Goal: Task Accomplishment & Management: Use online tool/utility

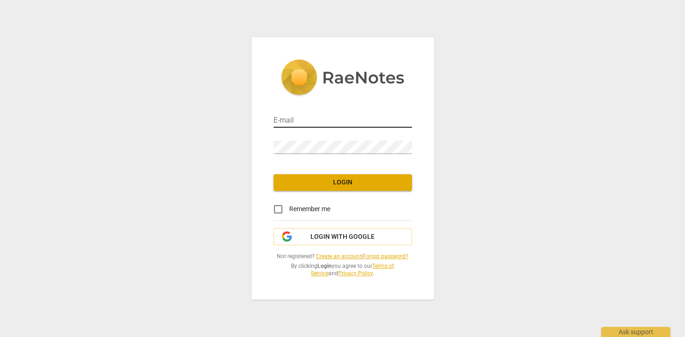
click at [309, 121] on input "email" at bounding box center [342, 120] width 138 height 13
type input "[EMAIL_ADDRESS][DOMAIN_NAME]"
click at [279, 209] on input "Remember me" at bounding box center [278, 209] width 22 height 22
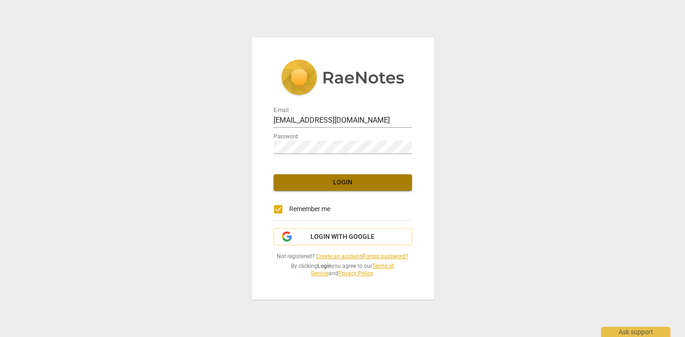
click at [361, 184] on span "Login" at bounding box center [343, 182] width 124 height 9
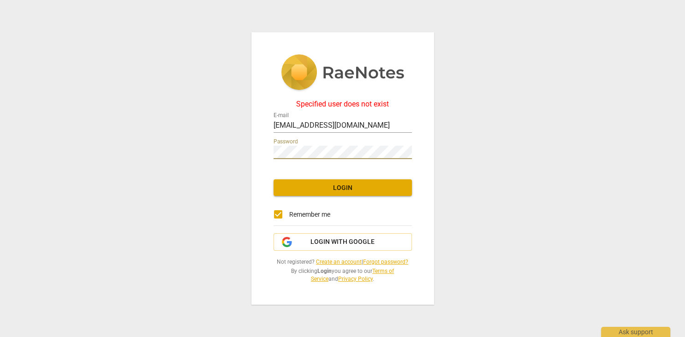
click at [354, 188] on span "Login" at bounding box center [343, 188] width 124 height 9
click at [277, 215] on input "Remember me" at bounding box center [278, 214] width 22 height 22
checkbox input "false"
click at [645, 334] on div "Ask support" at bounding box center [635, 329] width 69 height 15
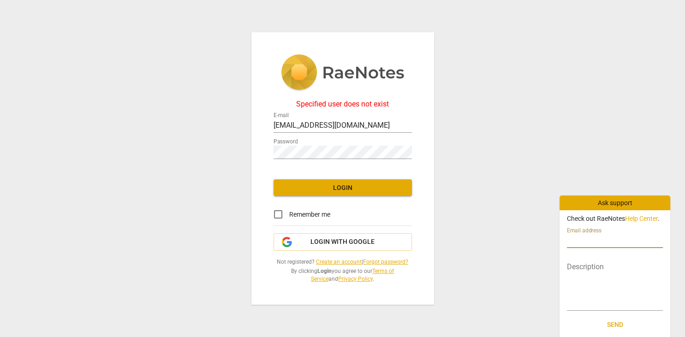
click at [602, 243] on input "text" at bounding box center [615, 241] width 96 height 13
type input "dal527888@utdallas.edu"
click at [587, 267] on textarea at bounding box center [615, 286] width 96 height 44
type textarea "I"
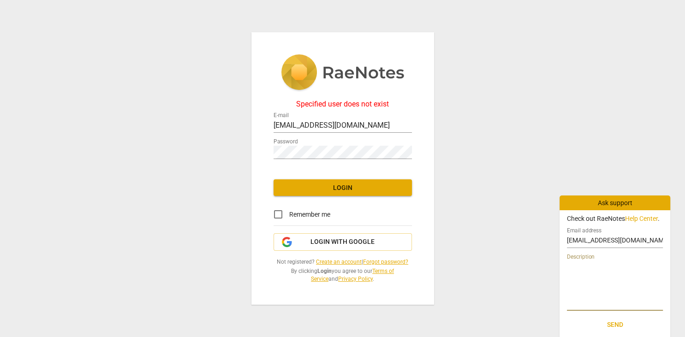
type textarea "I"
type textarea "I r"
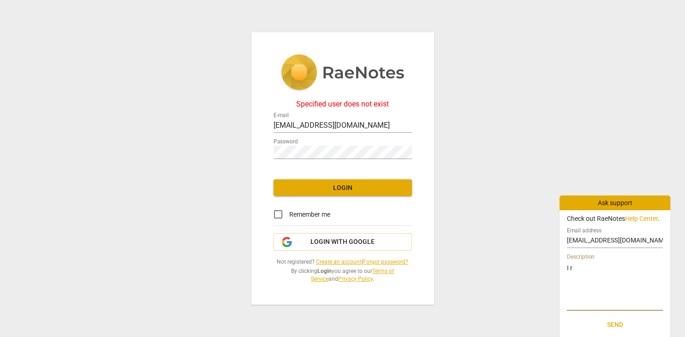
type textarea "I re"
type textarea "I rec"
type textarea "I rece"
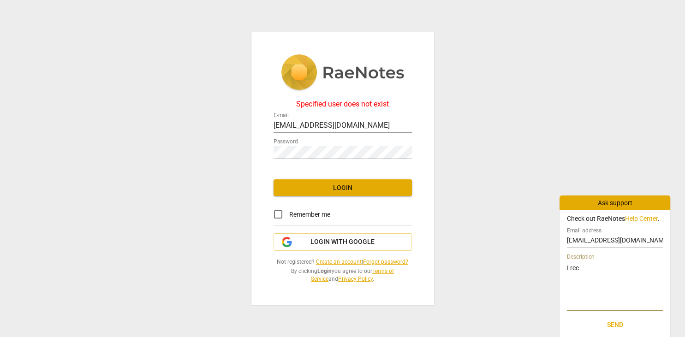
type textarea "I rece"
type textarea "I recei"
type textarea "I receiv"
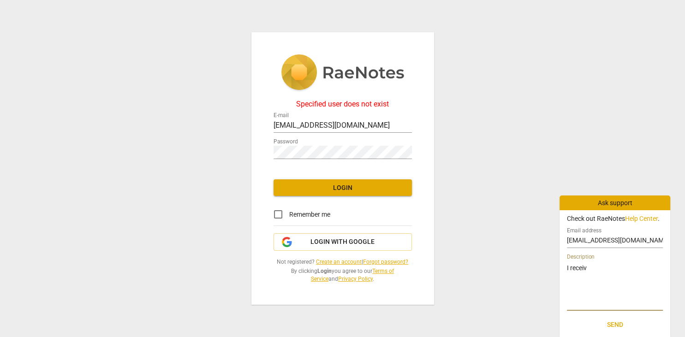
type textarea "I receive"
type textarea "I received"
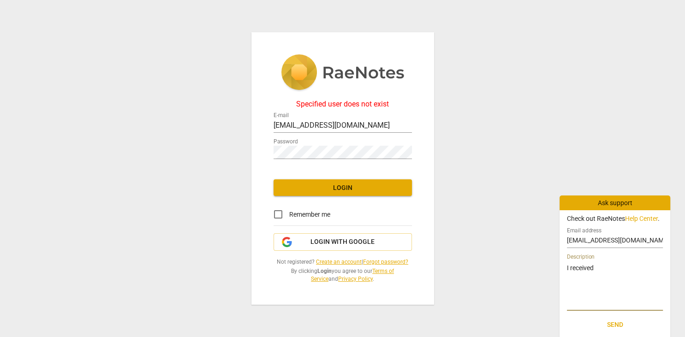
type textarea "I received"
type textarea "I received a"
type textarea "I received an"
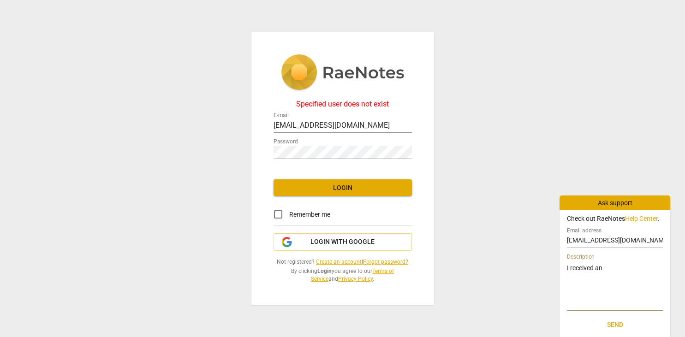
type textarea "I received an"
type textarea "I received an e"
type textarea "I received an em"
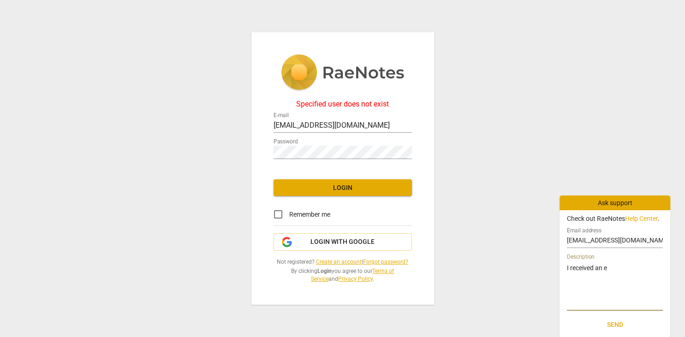
type textarea "I received an em"
type textarea "I received an ema"
type textarea "I received an emai"
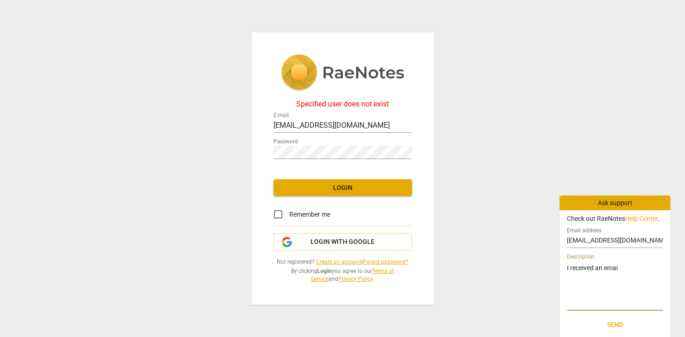
type textarea "I received an email"
type textarea "I received an email a"
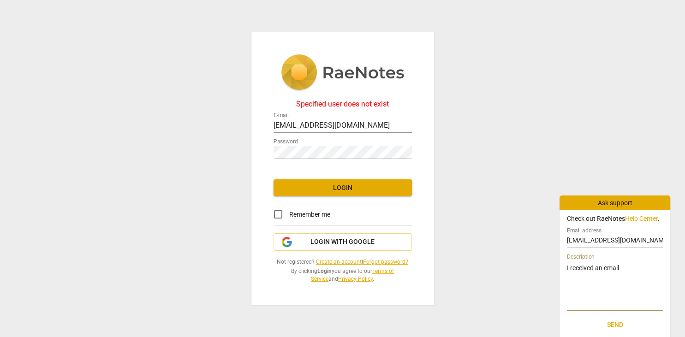
type textarea "I received an email a"
type textarea "I received an email at"
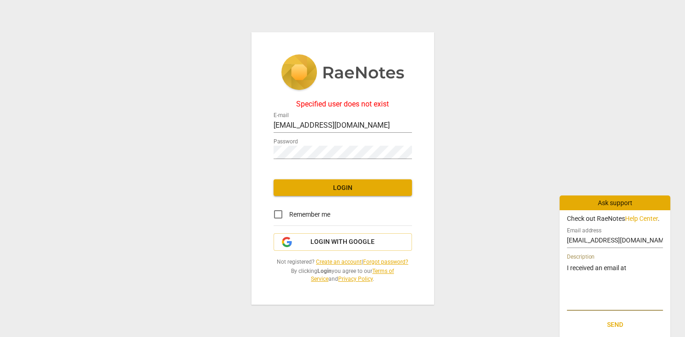
type textarea "I received an email at t"
type textarea "I received an email at th"
type textarea "I received an email at thi"
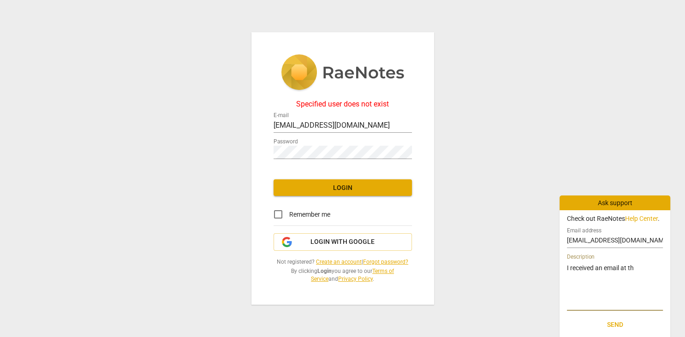
type textarea "I received an email at thi"
type textarea "I received an email at this"
type textarea "I received an email at this a"
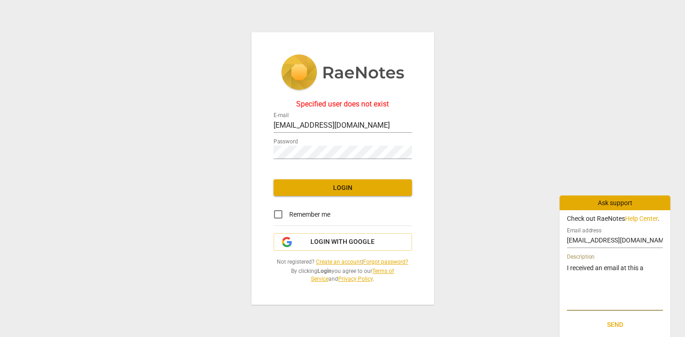
type textarea "I received an email at this ad"
type textarea "I received an email at this adr"
type textarea "I received an email at this adre"
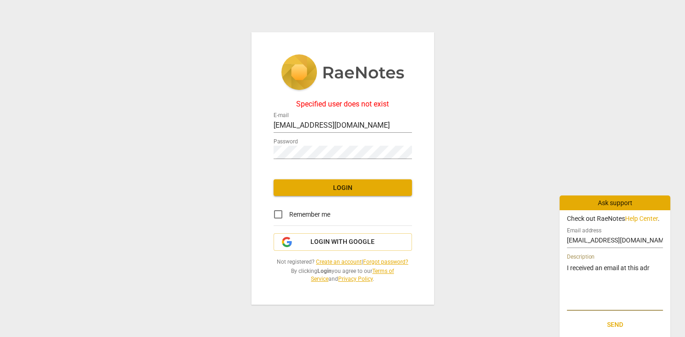
type textarea "I received an email at this adre"
type textarea "I received an email at this adres"
type textarea "I received an email at this adress"
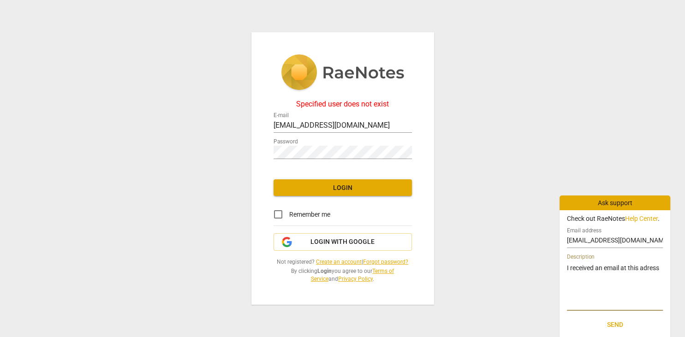
type textarea "I received an email at this adress"
type textarea "I received an email at this adress a"
type textarea "I received an email at this adress an"
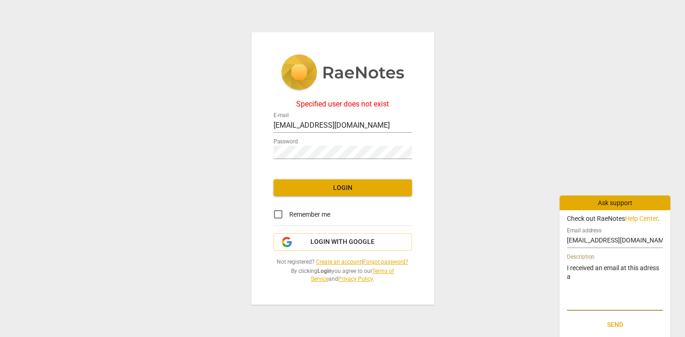
type textarea "I received an email at this adress an"
type textarea "I received an email at this adress and"
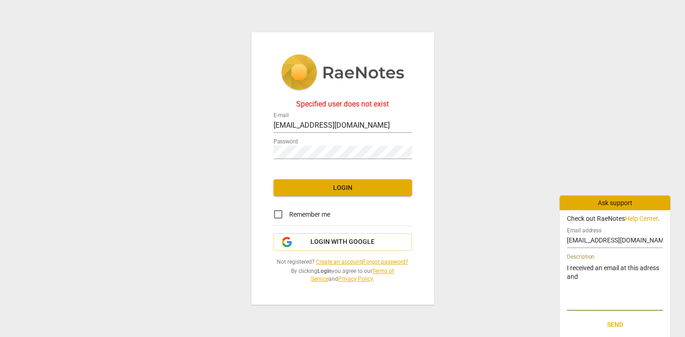
type textarea "I received an email at this adress and I"
type textarea "I received an email at this adress and I c"
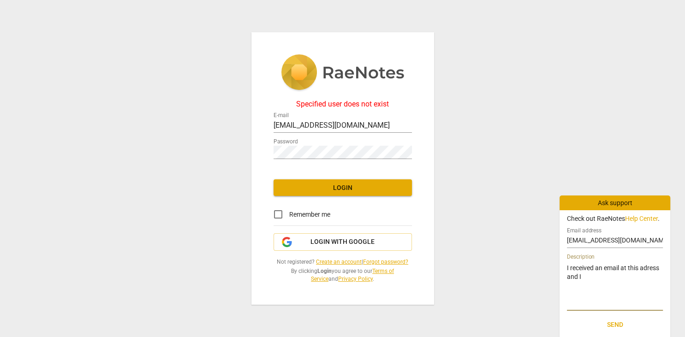
type textarea "I received an email at this adress and I c"
type textarea "I received an email at this adress and I ca"
type textarea "I received an email at this adress and I can"
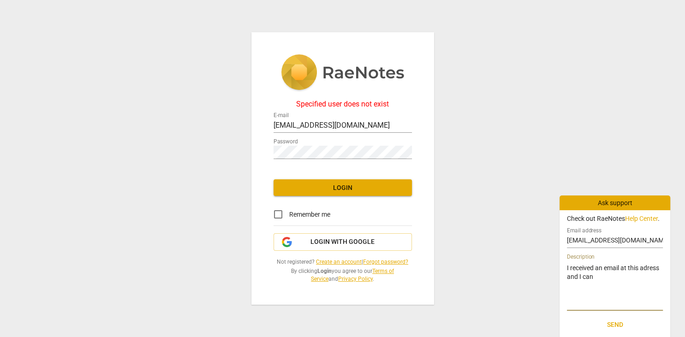
type textarea "I received an email at this adress and I can'"
type textarea "I received an email at this adress and I can't"
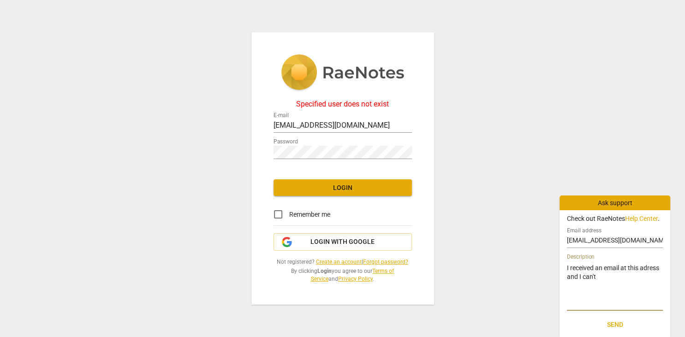
type textarea "I received an email at this adress and I can't"
type textarea "I received an email at this adress and I can't l"
type textarea "I received an email at this adress and I can't lo"
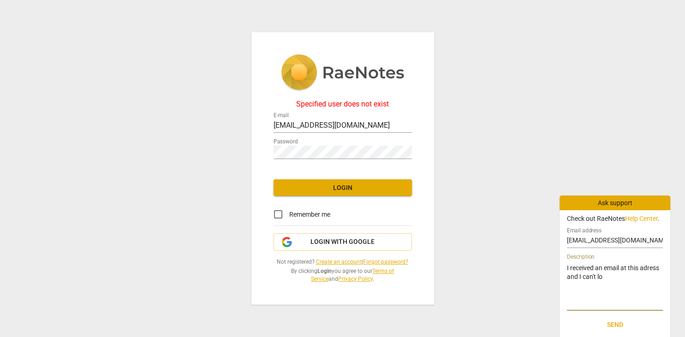
type textarea "I received an email at this adress and I can't log"
type textarea "I received an email at this adress and I can't log i"
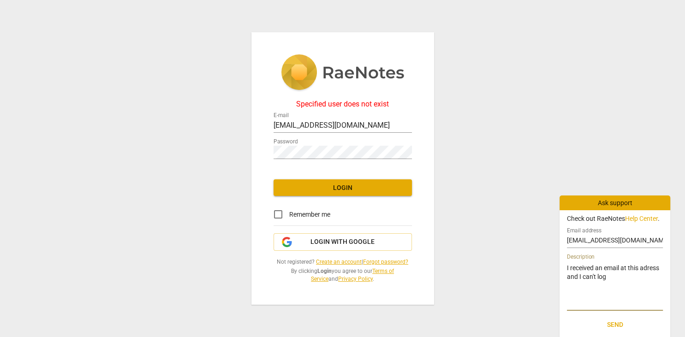
type textarea "I received an email at this adress and I can't log i"
type textarea "I received an email at this adress and I can't log in"
type textarea "I received an email at this adress and I can't log in/"
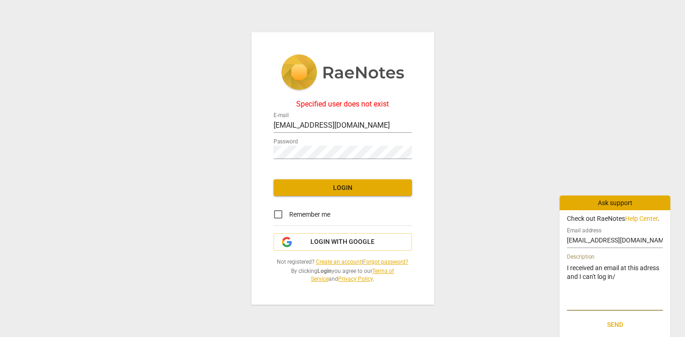
type textarea "I received an email at this adress and I can't log in"
type textarea "I received an email at this adress and I can't log in,"
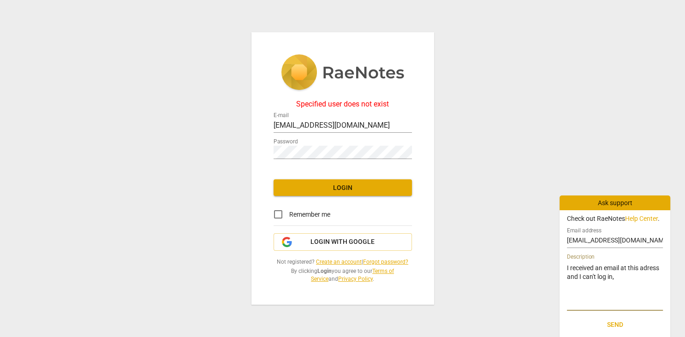
type textarea "I received an email at this adress and I can't log in,"
type textarea "I received an email at this adress and I can't log in, I"
type textarea "I received an email at this adress and I can't log in, It"
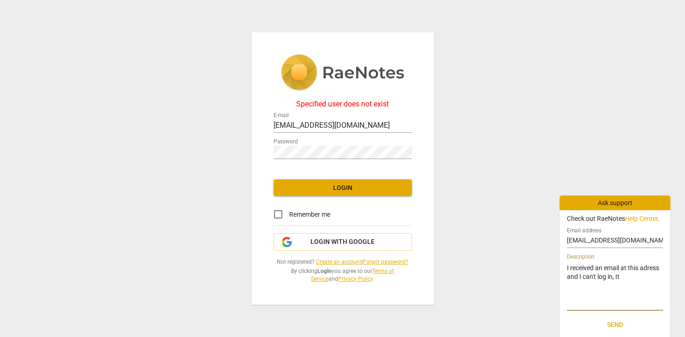
type textarea "I received an email at this adress and I can't log in, It"
type textarea "I received an email at this adress and I can't log in, It s"
type textarea "I received an email at this adress and I can't log in, It sa"
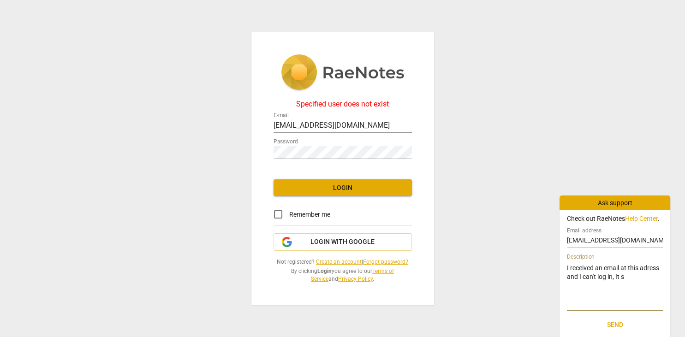
type textarea "I received an email at this adress and I can't log in, It sa"
type textarea "I received an email at this adress and I can't log in, It say"
type textarea "I received an email at this adress and I can't log in, It says"
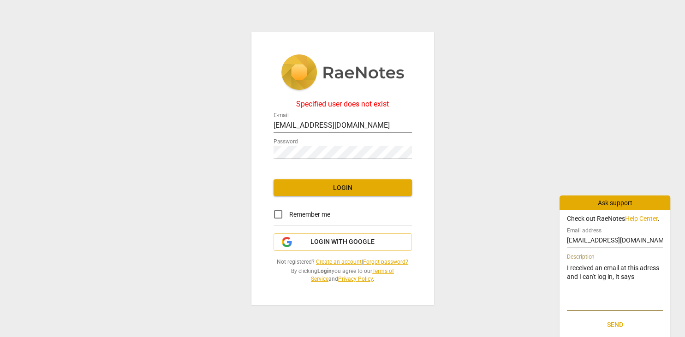
type textarea "I received an email at this adress and I can't log in, It says"
click at [355, 124] on input "dal527888@utdallas.edu" at bounding box center [342, 125] width 138 height 13
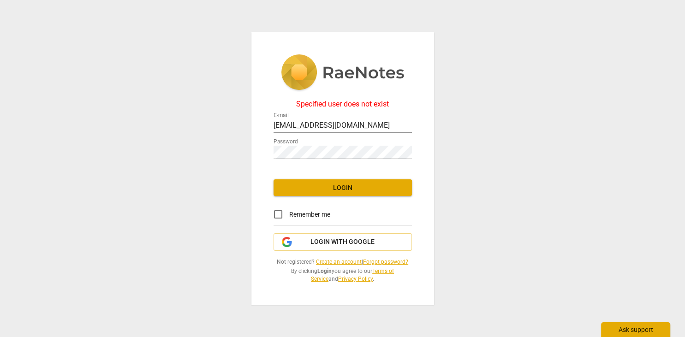
click at [624, 331] on div "Ask support" at bounding box center [635, 329] width 69 height 15
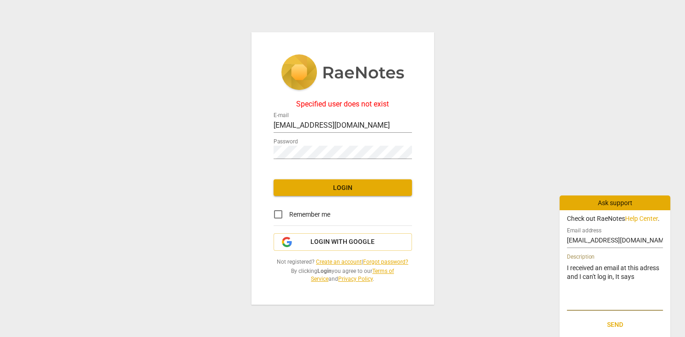
click at [639, 279] on textarea "I received an email at this adress and I can't log in, It says" at bounding box center [615, 286] width 96 height 44
type textarea "I received an email at this adress and I can't log in, It says ""
type textarea "I received an email at this adress and I can't log in, It says "s"
type textarea "I received an email at this adress and I can't log in, It says "sp"
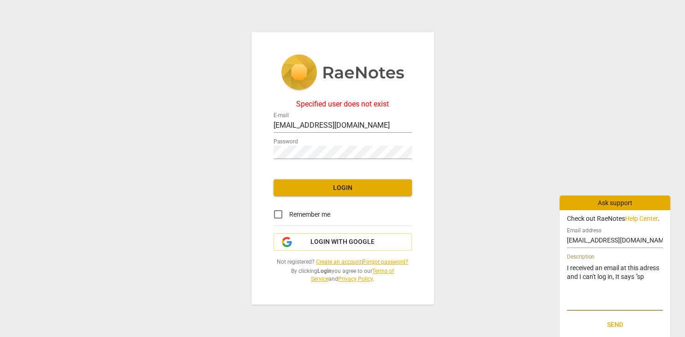
type textarea "I received an email at this adress and I can't log in, It says "spe"
type textarea "I received an email at this adress and I can't log in, It says "spec"
type textarea "I received an email at this adress and I can't log in, It says "speci"
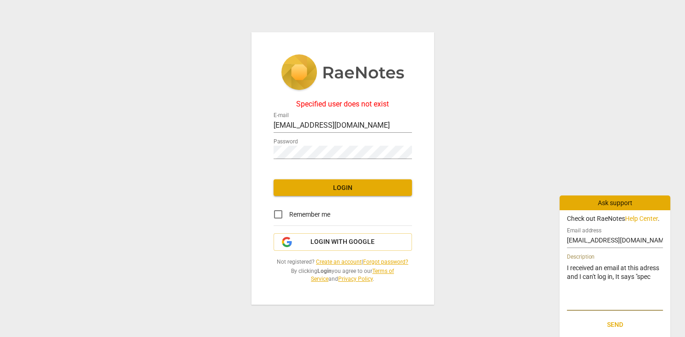
type textarea "I received an email at this adress and I can't log in, It says "speci"
type textarea "I received an email at this adress and I can't log in, It says "specif"
type textarea "I received an email at this adress and I can't log in, It says "specifi"
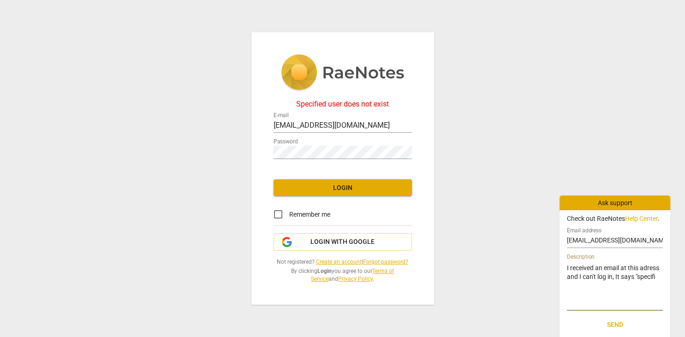
type textarea "I received an email at this adress and I can't log in, It says "specifie"
type textarea "I received an email at this adress and I can't log in, It says "specified"
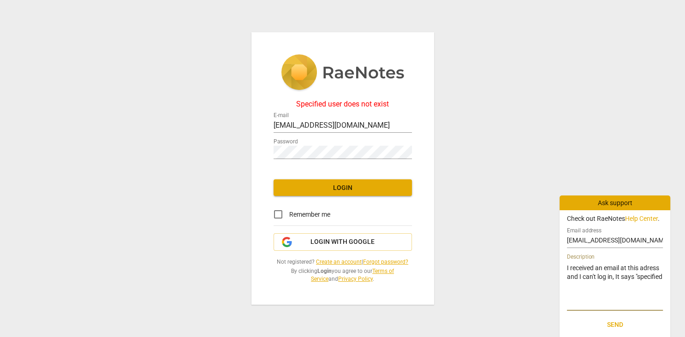
type textarea "I received an email at this adress and I can't log in, It says "specified"
type textarea "I received an email at this adress and I can't log in, It says "specified u"
type textarea "I received an email at this adress and I can't log in, It says "specified us"
type textarea "I received an email at this adress and I can't log in, It says "specified use"
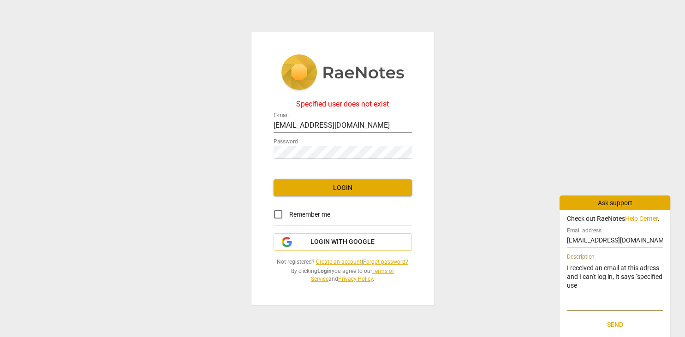
type textarea "I received an email at this adress and I can't log in, It says "specified user"
type textarea "I received an email at this adress and I can't log in, It says "specified user d"
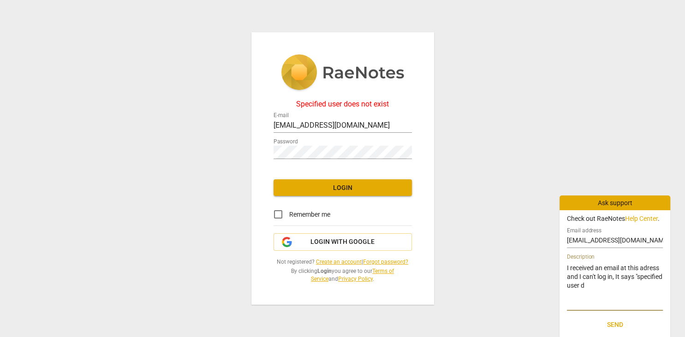
type textarea "I received an email at this adress and I can't log in, It says "specified user …"
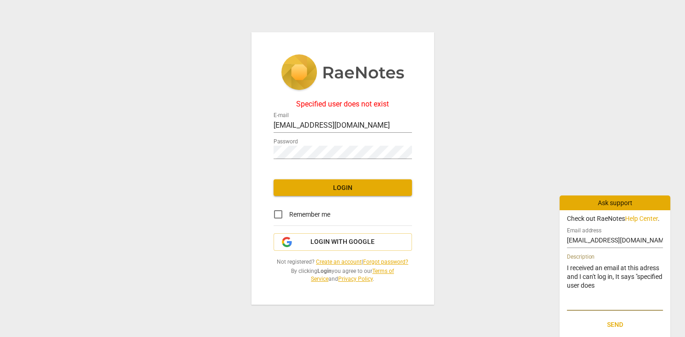
type textarea "I received an email at this adress and I can't log in, It says "specified user …"
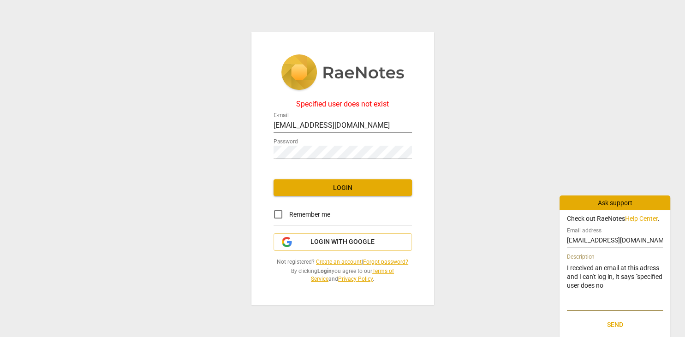
type textarea "I received an email at this adress and I can't log in, It says "specified user …"
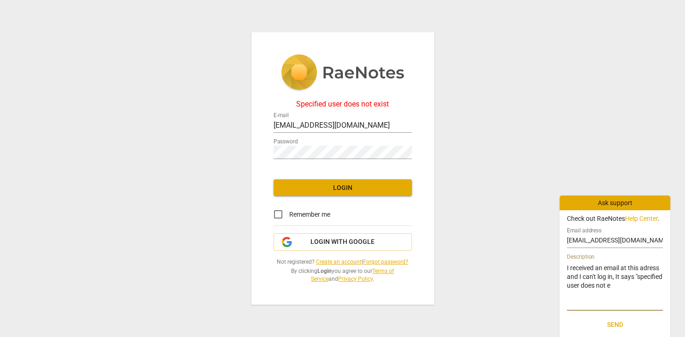
type textarea "I received an email at this adress and I can't log in, It says "specified user …"
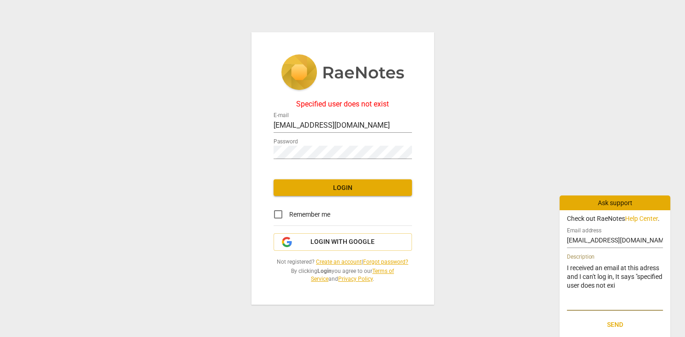
type textarea "I received an email at this adress and I can't log in, It says "specified user …"
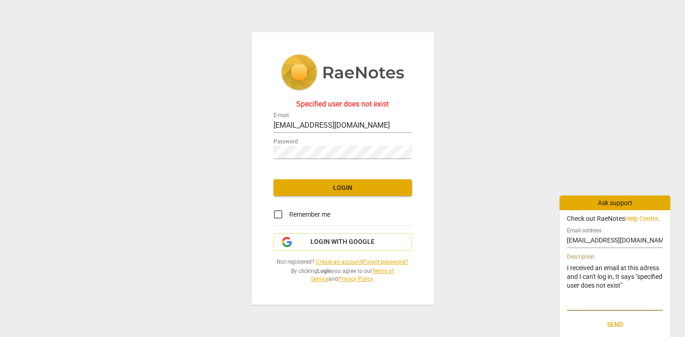
type textarea "I received an email at this adress and I can't log in, It says "specified user …"
type textarea "I received an email at this address and I can't log in, It says "specified user…"
click at [572, 268] on textarea "I received an email at this address and I can't log in, It says "specified user…" at bounding box center [615, 286] width 96 height 44
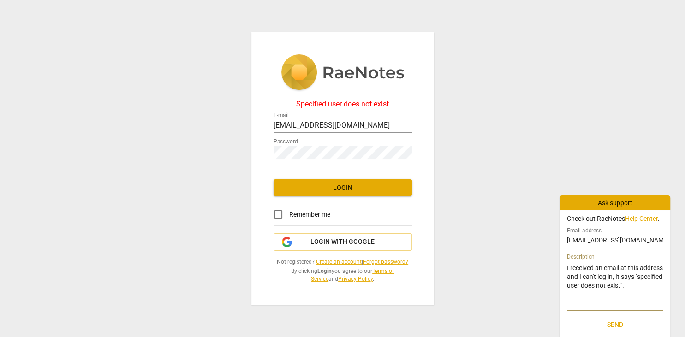
type textarea "I creceived an email at this address and I can't log in, It says "specified use…"
type textarea "I chreceived an email at this address and I can't log in, It says "specified us…"
type textarea "I chareceived an email at this address and I can't log in, It says "specified u…"
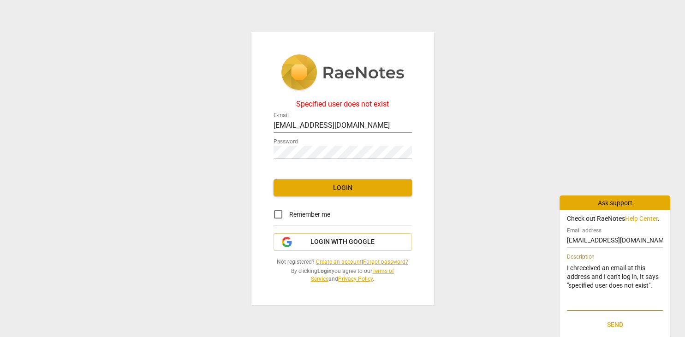
type textarea "I chareceived an email at this address and I can't log in, It says "specified u…"
type textarea "I chanreceived an email at this address and I can't log in, It says "specified …"
type textarea "I changreceived an email at this address and I can't log in, It says "specified…"
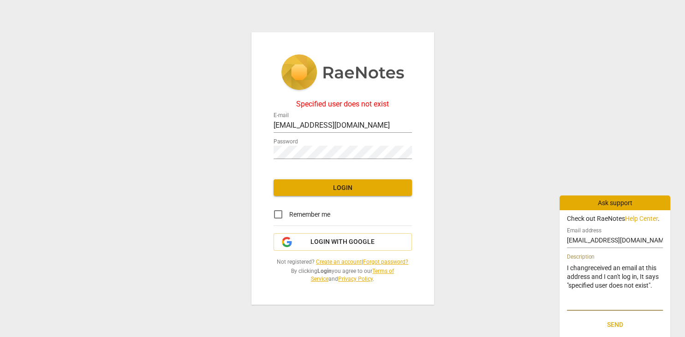
type textarea "I changereceived an email at this address and I can't log in, It says "specifie…"
click at [610, 278] on textarea "I changed my email and received an email at this address and I can't log in, It…" at bounding box center [615, 286] width 96 height 44
drag, startPoint x: 658, startPoint y: 275, endPoint x: 646, endPoint y: 277, distance: 13.0
click at [646, 277] on textarea "I changed my email and received an email at the new address and I can't log in,…" at bounding box center [615, 286] width 96 height 44
click at [621, 326] on span "Send" at bounding box center [614, 324] width 81 height 9
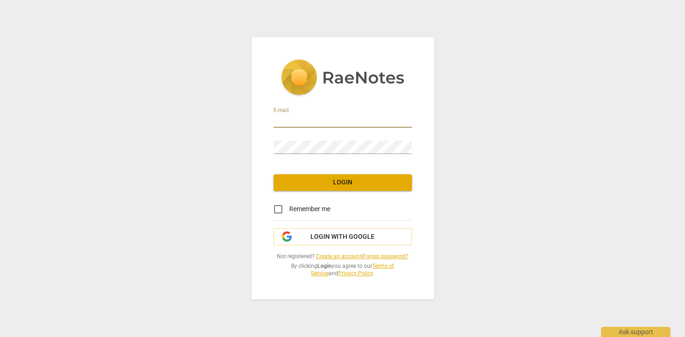
click at [279, 119] on input "email" at bounding box center [342, 120] width 138 height 13
type input "[EMAIL_ADDRESS][DOMAIN_NAME]"
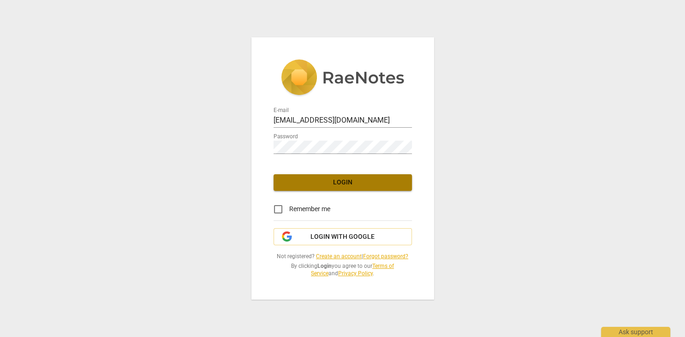
click at [324, 180] on span "Login" at bounding box center [343, 182] width 124 height 9
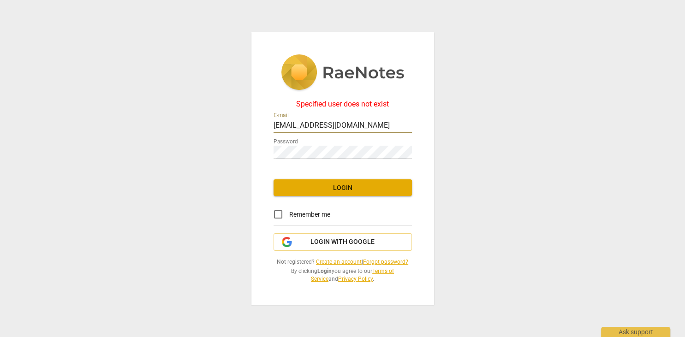
drag, startPoint x: 370, startPoint y: 122, endPoint x: 243, endPoint y: 130, distance: 127.5
click at [273, 130] on input "[EMAIL_ADDRESS][DOMAIN_NAME]" at bounding box center [342, 125] width 138 height 13
type input "kerryashannon@gmail.com"
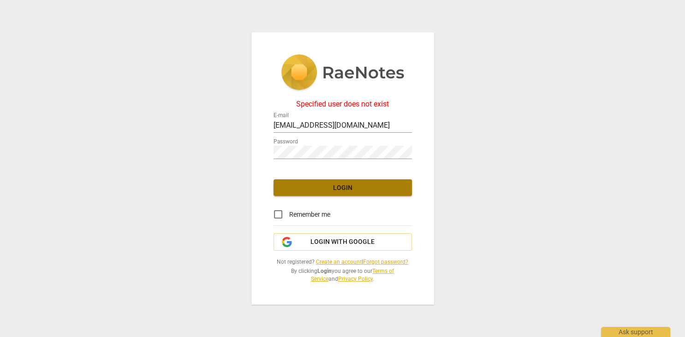
click at [368, 180] on button "Login" at bounding box center [342, 187] width 138 height 17
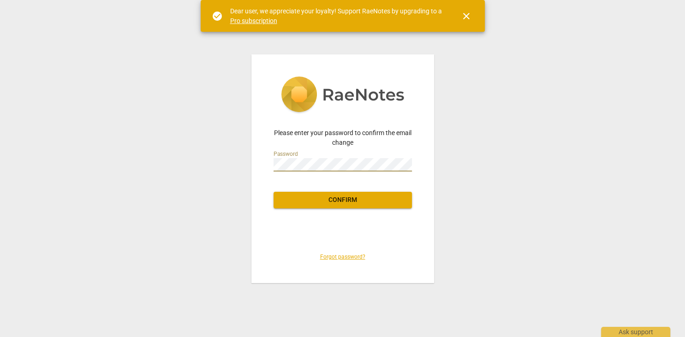
click at [333, 195] on span "Confirm" at bounding box center [343, 199] width 124 height 9
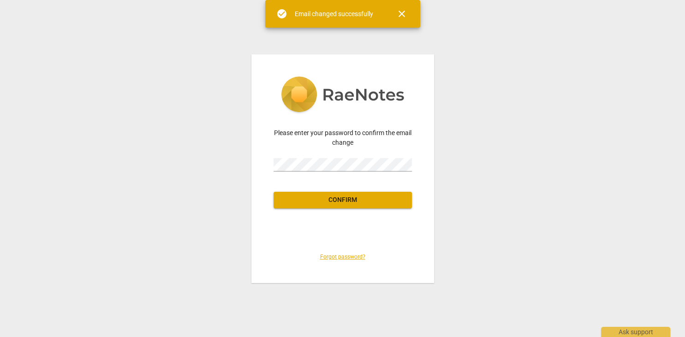
click at [319, 14] on div "Email changed successfully" at bounding box center [334, 14] width 78 height 10
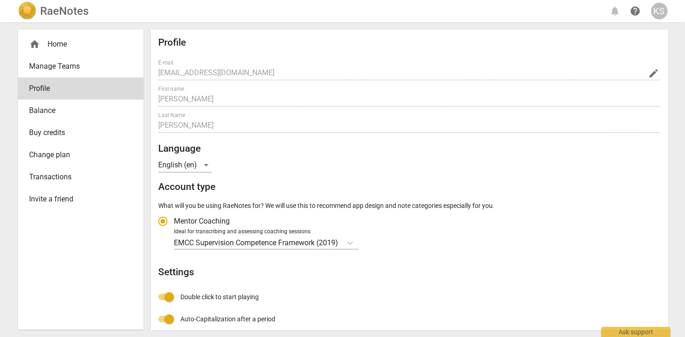
click at [32, 45] on span "home" at bounding box center [34, 44] width 11 height 11
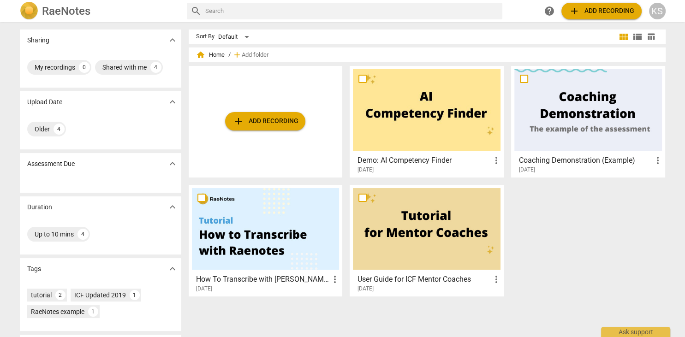
click at [652, 11] on div "KS" at bounding box center [657, 11] width 17 height 17
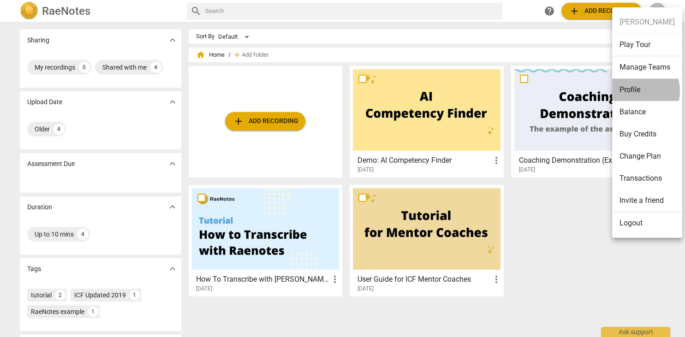
click at [637, 90] on li "Profile" at bounding box center [647, 90] width 70 height 22
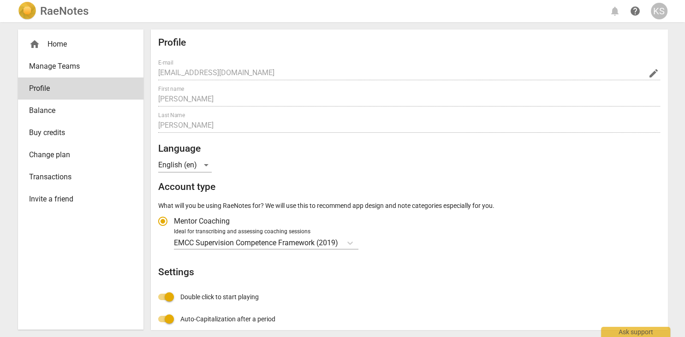
radio input "false"
click at [671, 47] on div "home Home Manage Teams Profile Balance Buy credits Change plan Transactions Inv…" at bounding box center [343, 179] width 664 height 315
click at [630, 329] on div "Ask support" at bounding box center [635, 329] width 69 height 15
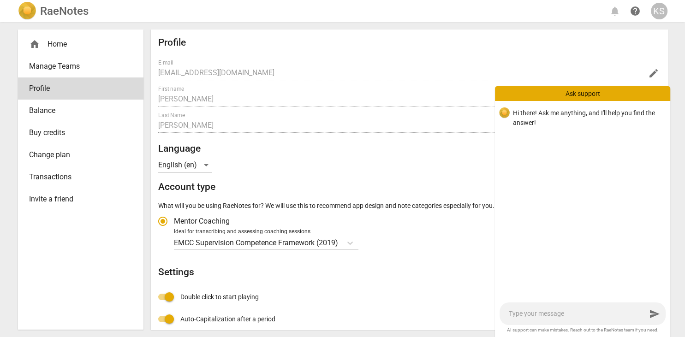
click at [676, 119] on div "RaeNotes notifications help KS home Home Manage Teams Profile Balance Buy credi…" at bounding box center [342, 168] width 685 height 337
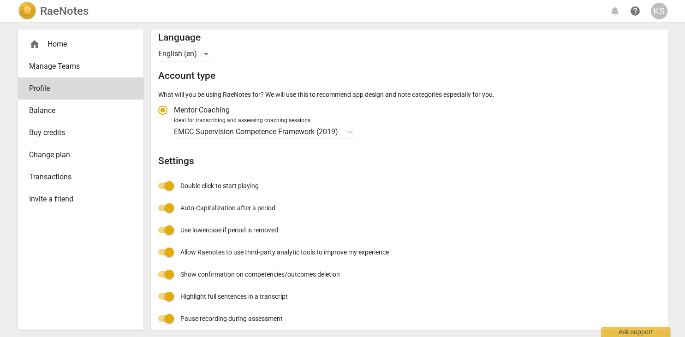
scroll to position [118, 0]
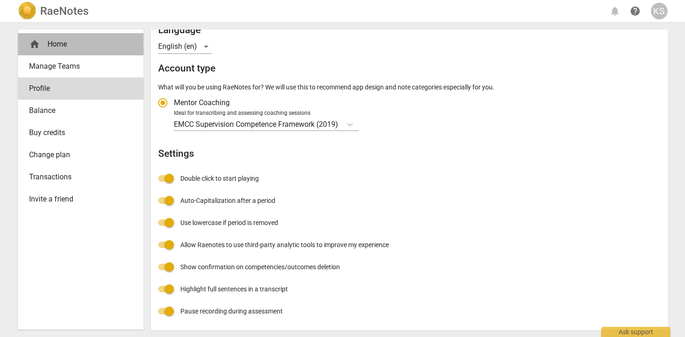
click at [63, 49] on div "home Home" at bounding box center [77, 44] width 96 height 11
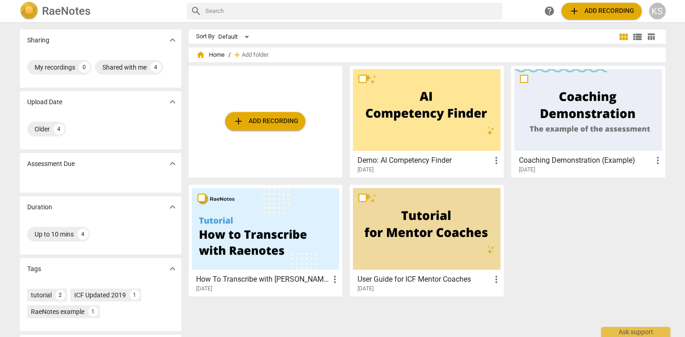
click at [606, 124] on div at bounding box center [588, 110] width 148 height 82
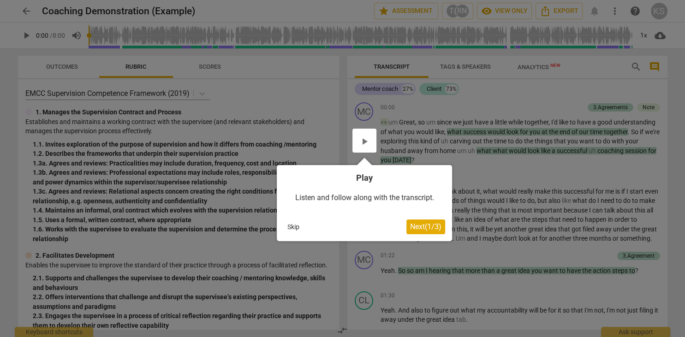
click at [295, 223] on button "Skip" at bounding box center [293, 227] width 19 height 14
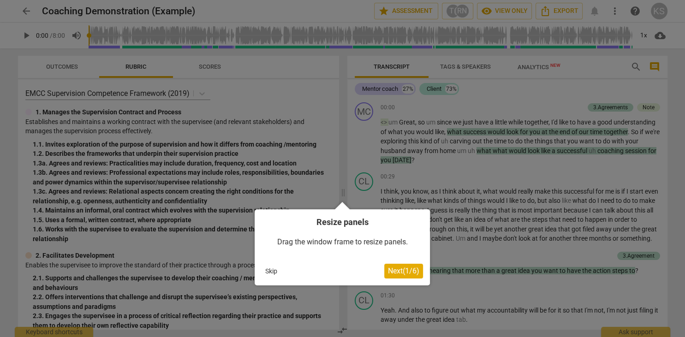
click at [271, 275] on button "Skip" at bounding box center [270, 271] width 19 height 14
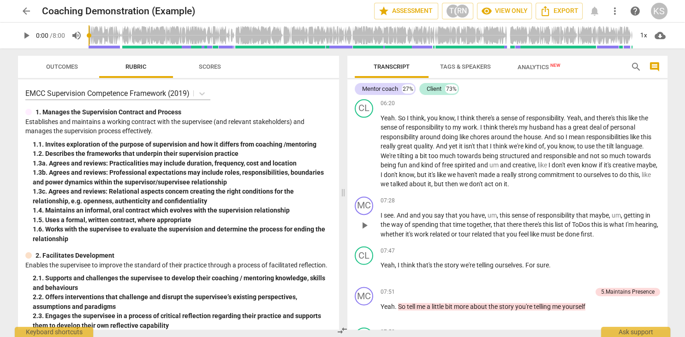
scroll to position [1279, 0]
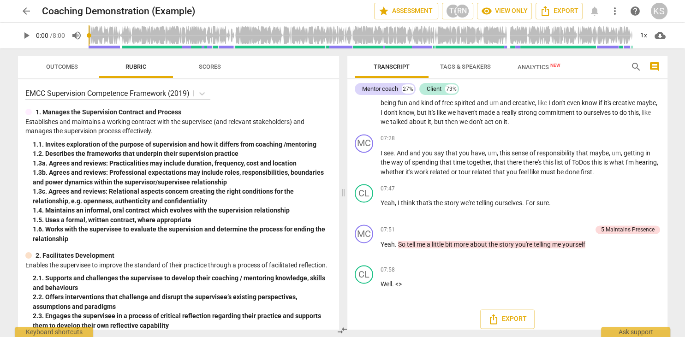
click at [23, 10] on span "arrow_back" at bounding box center [26, 11] width 11 height 11
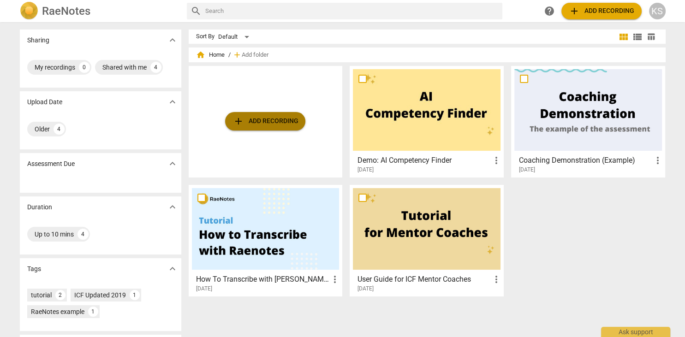
click at [266, 122] on span "add Add recording" at bounding box center [264, 121] width 65 height 11
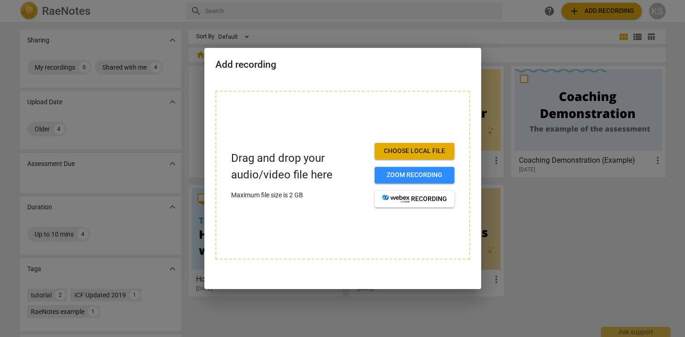
click at [400, 151] on span "Choose local file" at bounding box center [414, 151] width 65 height 9
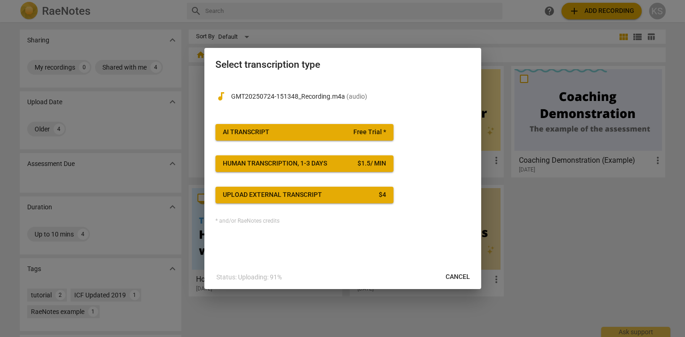
click at [310, 195] on div "Upload external transcript" at bounding box center [272, 194] width 99 height 9
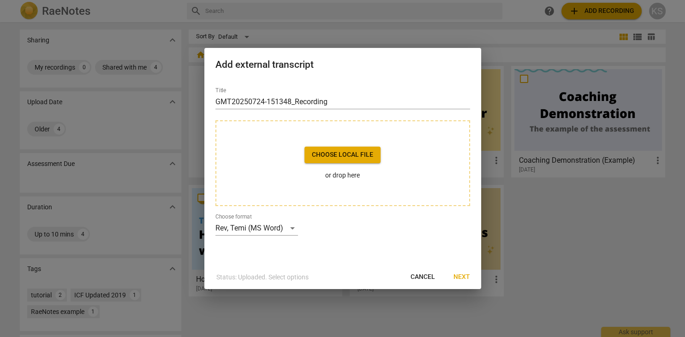
click at [333, 156] on span "Choose local file" at bounding box center [342, 154] width 61 height 9
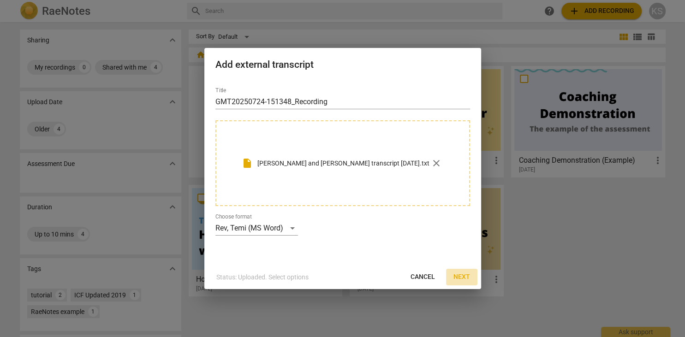
click at [461, 278] on span "Next" at bounding box center [461, 276] width 17 height 9
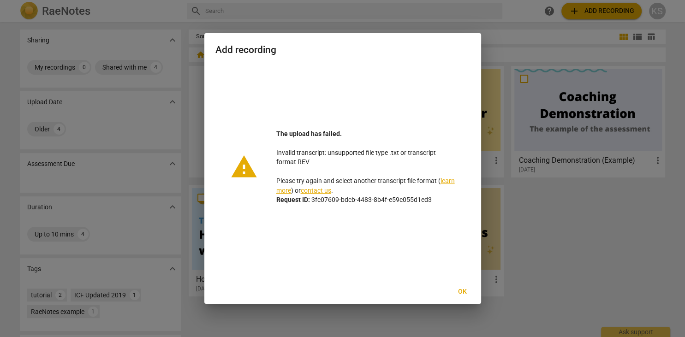
click at [460, 291] on span "Ok" at bounding box center [462, 291] width 15 height 9
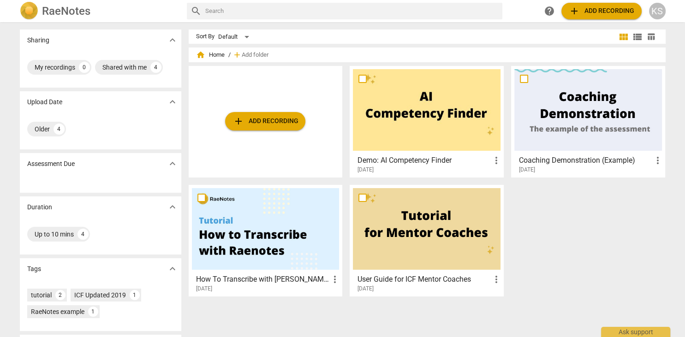
click at [263, 242] on div at bounding box center [266, 229] width 148 height 82
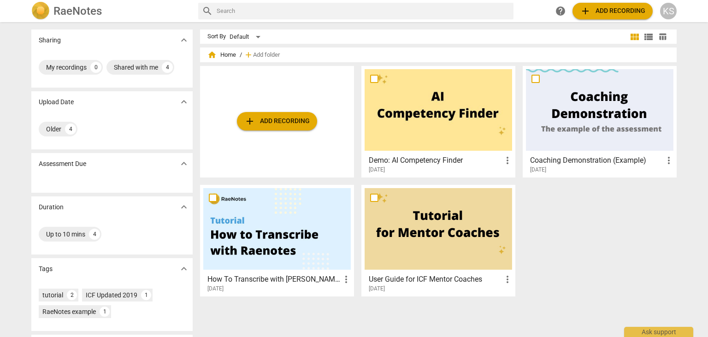
click at [228, 54] on span "home Home" at bounding box center [221, 54] width 29 height 9
click at [82, 13] on h2 "RaeNotes" at bounding box center [77, 11] width 48 height 13
click at [267, 228] on div at bounding box center [277, 229] width 148 height 82
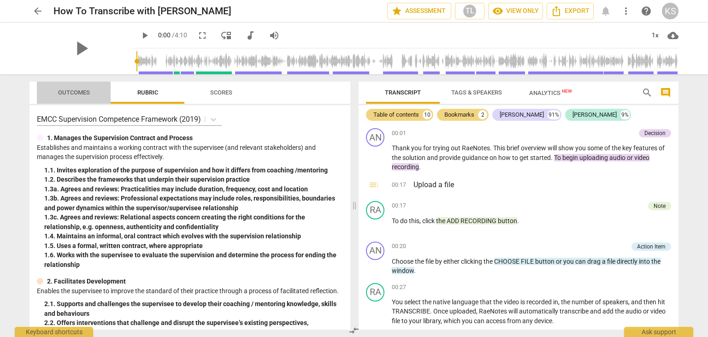
click at [78, 93] on span "Outcomes" at bounding box center [74, 92] width 32 height 7
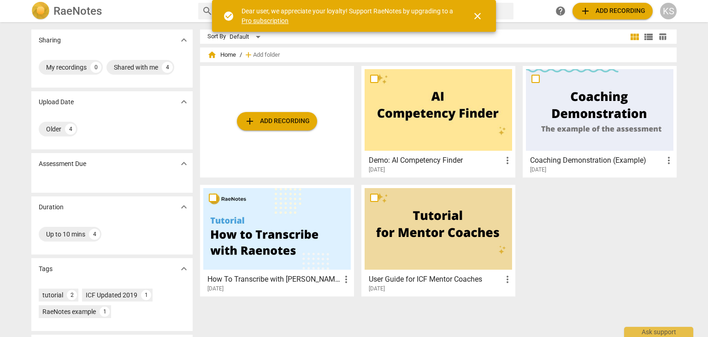
drag, startPoint x: 626, startPoint y: 219, endPoint x: 626, endPoint y: 210, distance: 8.8
click at [626, 213] on div "add Add recording Demo: AI Competency Finder more_vert 2023-08-18 Coaching Demo…" at bounding box center [442, 185] width 484 height 238
click at [285, 124] on span "add Add recording" at bounding box center [276, 121] width 65 height 11
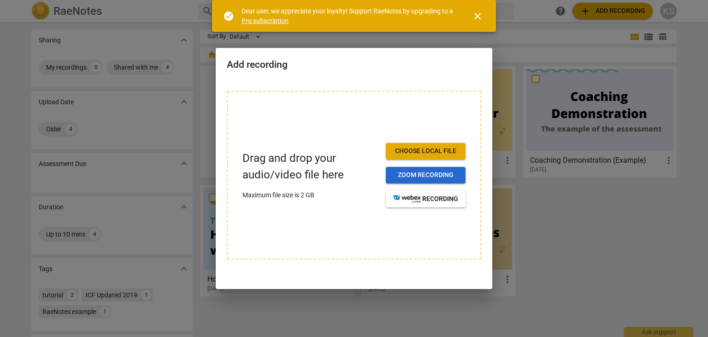
click at [432, 174] on span "Zoom recording" at bounding box center [425, 175] width 65 height 9
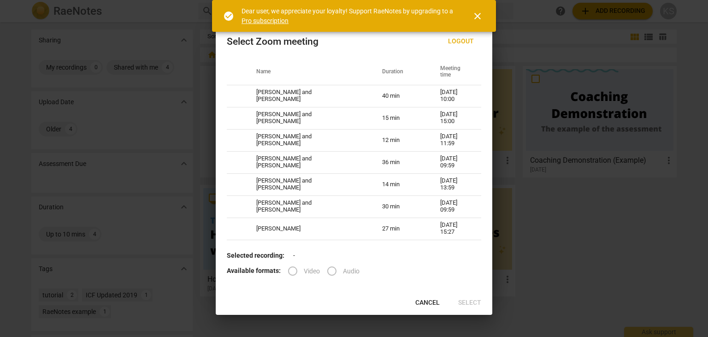
click at [335, 271] on label "Audio" at bounding box center [340, 271] width 39 height 22
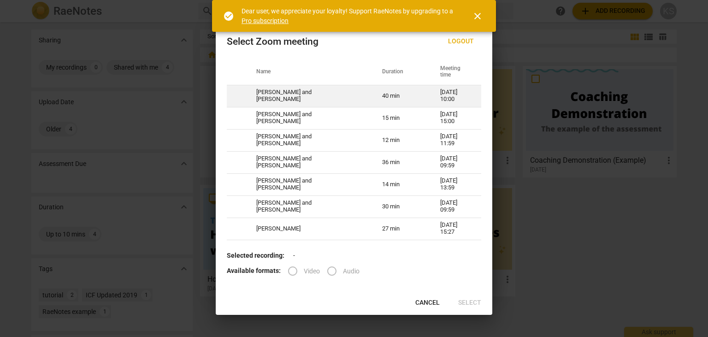
click at [325, 97] on td "[PERSON_NAME] and [PERSON_NAME]" at bounding box center [308, 96] width 126 height 22
radio input "true"
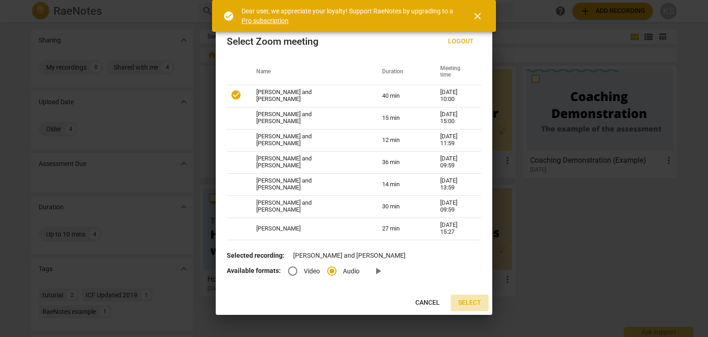
click at [473, 305] on span "Select" at bounding box center [469, 302] width 23 height 9
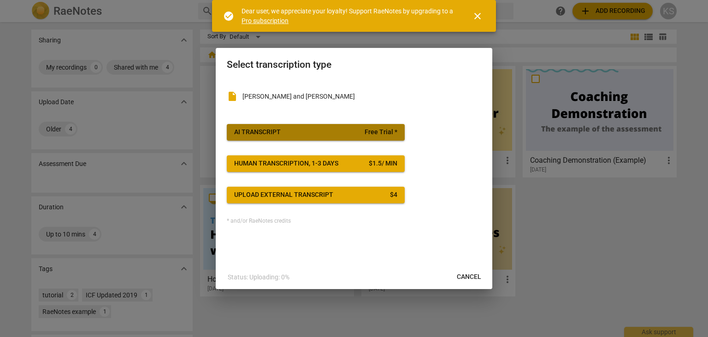
click at [362, 136] on span "AI Transcript Free Trial *" at bounding box center [315, 132] width 163 height 9
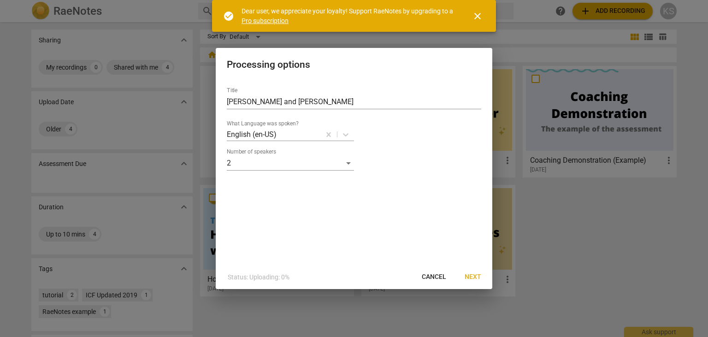
click at [470, 276] on span "Next" at bounding box center [473, 276] width 17 height 9
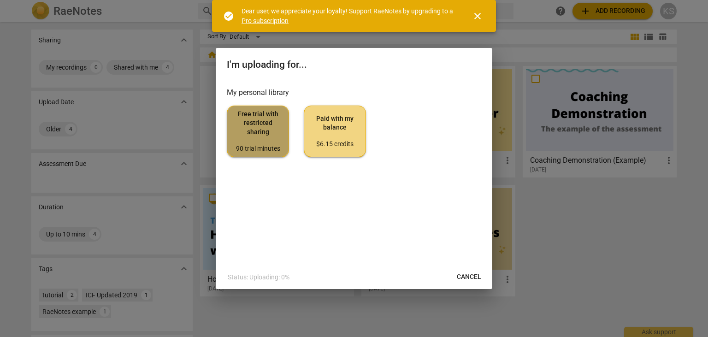
click at [254, 120] on span "Free trial with restricted sharing 90 trial minutes" at bounding box center [258, 131] width 47 height 43
